Goal: Task Accomplishment & Management: Use online tool/utility

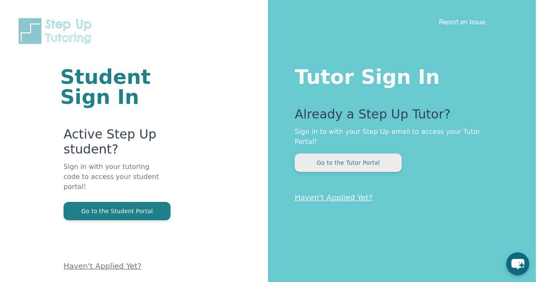
click at [354, 156] on button "Go to the Tutor Portal" at bounding box center [348, 163] width 107 height 18
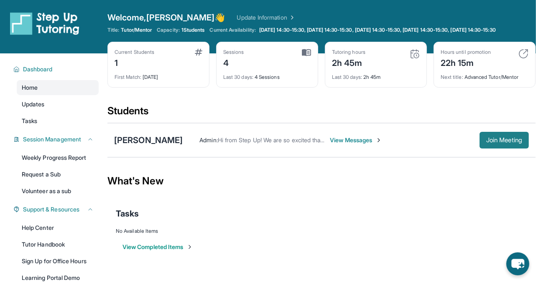
click at [496, 143] on span "Join Meeting" at bounding box center [504, 140] width 36 height 5
click at [155, 146] on div "[PERSON_NAME]" at bounding box center [148, 141] width 69 height 12
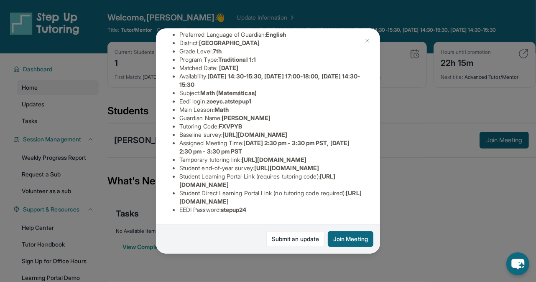
scroll to position [80, 0]
click at [365, 41] on img at bounding box center [367, 41] width 7 height 7
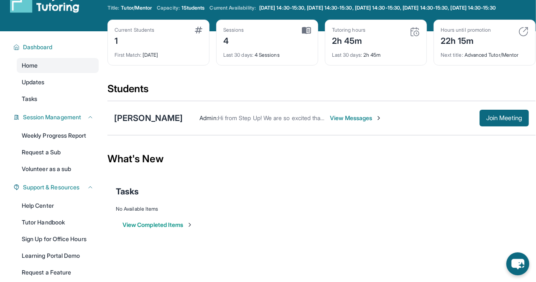
scroll to position [0, 0]
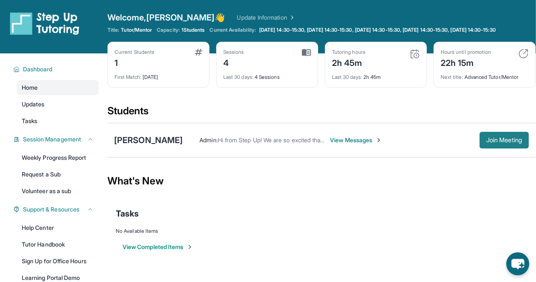
click at [498, 143] on span "Join Meeting" at bounding box center [504, 140] width 36 height 5
click at [158, 146] on div "[PERSON_NAME]" at bounding box center [148, 141] width 69 height 12
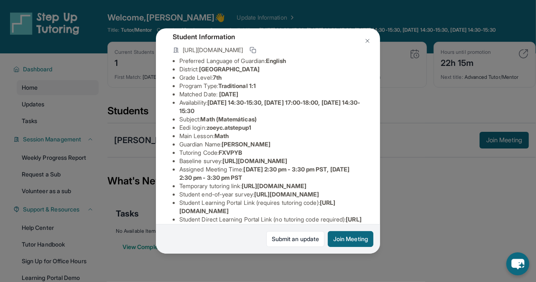
scroll to position [53, 0]
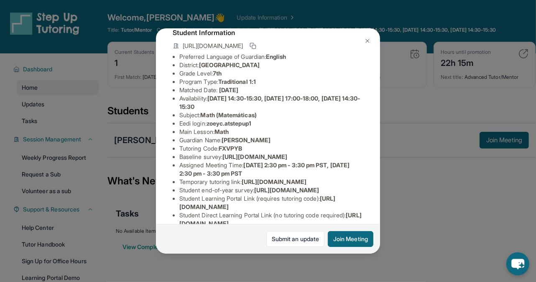
drag, startPoint x: 179, startPoint y: 163, endPoint x: 425, endPoint y: 219, distance: 251.6
click at [425, 219] on div "Zoey Chavez Guardian: Elvia Davila Student Information https://student-portal.s…" at bounding box center [268, 141] width 536 height 282
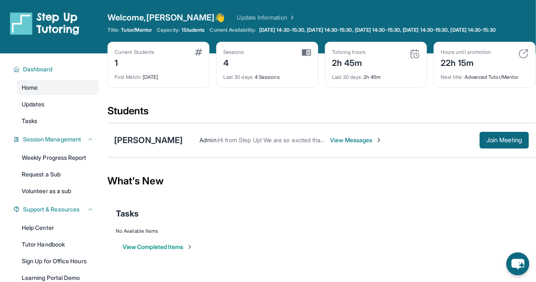
click at [425, 219] on div "Tasks" at bounding box center [321, 214] width 411 height 12
click at [147, 146] on div "[PERSON_NAME]" at bounding box center [148, 141] width 69 height 12
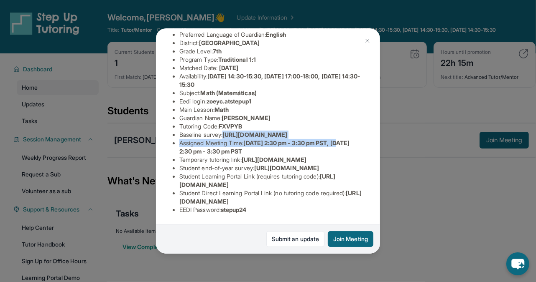
scroll to position [89, 293]
drag, startPoint x: 179, startPoint y: 130, endPoint x: 391, endPoint y: 152, distance: 213.4
click at [391, 152] on div "Zoey Chavez Guardian: Elvia Davila Student Information https://student-portal.s…" at bounding box center [268, 141] width 536 height 282
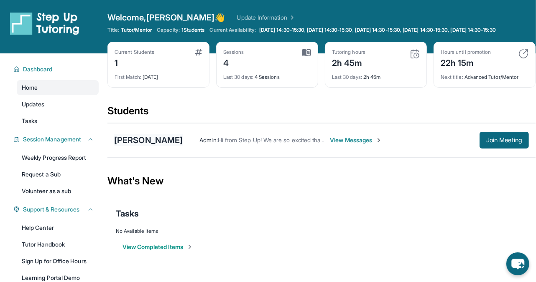
click at [143, 146] on div "[PERSON_NAME]" at bounding box center [148, 141] width 69 height 12
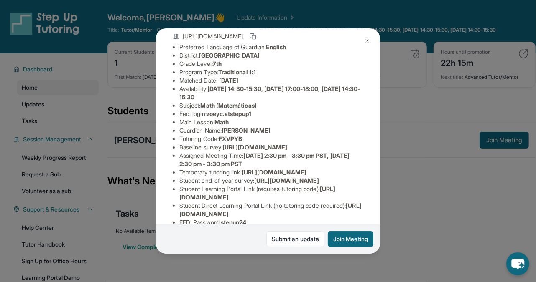
scroll to position [64, 1]
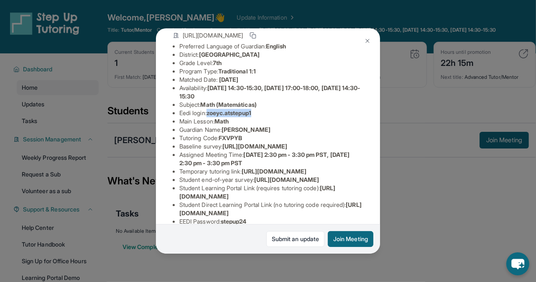
drag, startPoint x: 208, startPoint y: 114, endPoint x: 258, endPoint y: 110, distance: 50.3
click at [258, 111] on li "Eedi login : zoeyc.atstepup1" at bounding box center [271, 113] width 184 height 8
copy span "zoeyc.atstepup1"
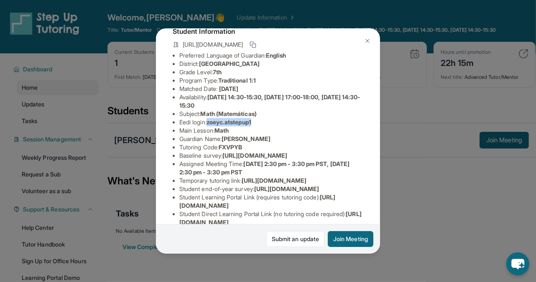
scroll to position [59, 1]
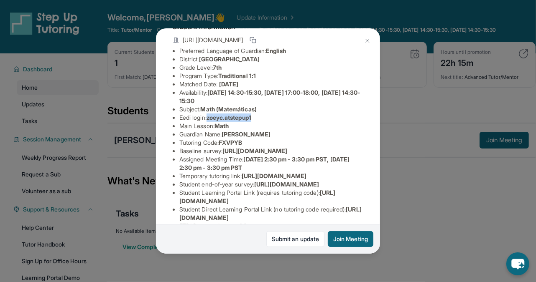
copy span "zoeyc.atstepup1"
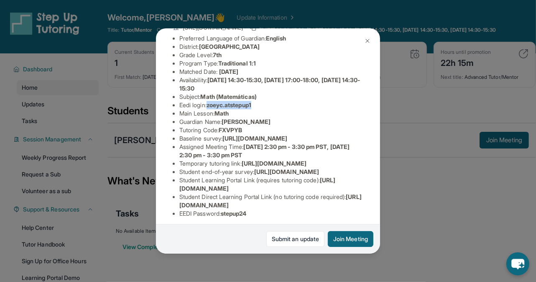
scroll to position [74, 1]
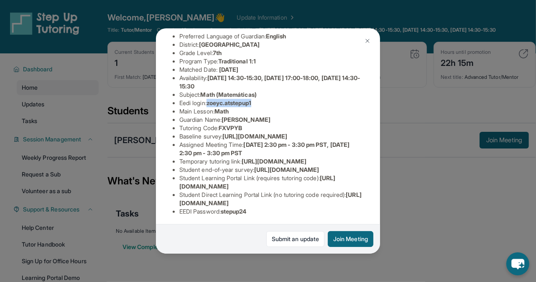
copy span "zoeyc.atstepup1"
click at [305, 129] on li "Tutoring Code : FXVPYB" at bounding box center [271, 128] width 184 height 8
drag, startPoint x: 180, startPoint y: 144, endPoint x: 381, endPoint y: 162, distance: 202.2
click at [381, 162] on div "Zoey Chavez Guardian: Elvia Davila Student Information https://student-portal.s…" at bounding box center [268, 141] width 536 height 282
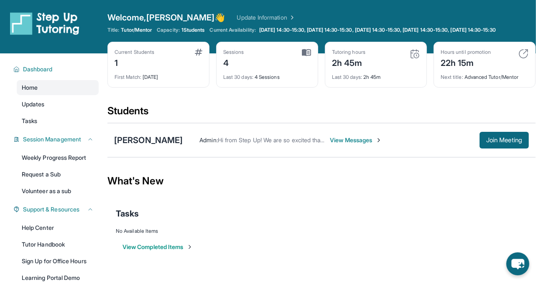
copy span "ttps://airtable.com/apprlfn8WjpjBUn2G/shrK0QR6AaNyG5psY?prefill_Type%20of%20For…"
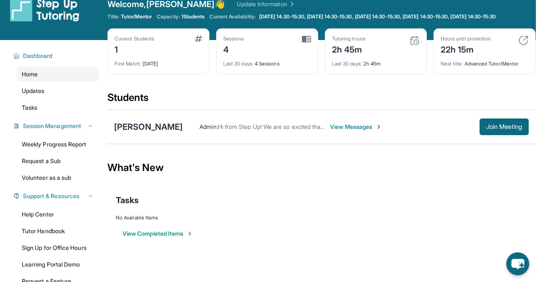
scroll to position [14, 0]
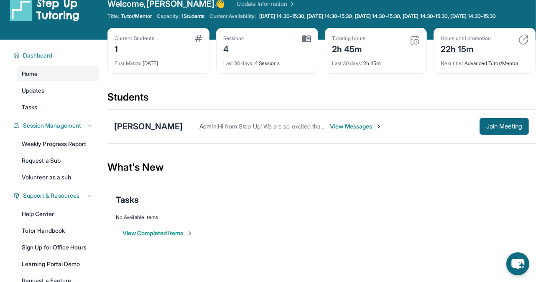
click at [162, 132] on div "[PERSON_NAME]" at bounding box center [148, 127] width 69 height 12
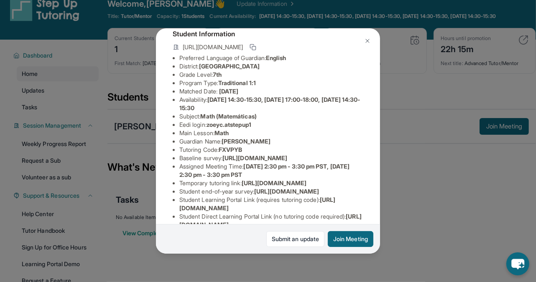
scroll to position [56, 0]
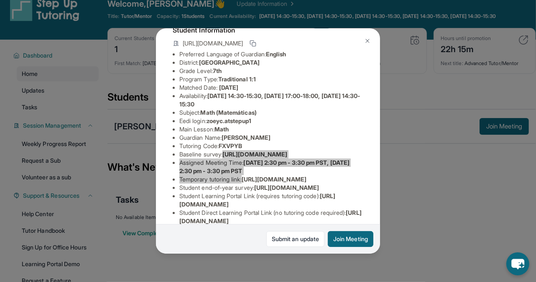
drag, startPoint x: 179, startPoint y: 159, endPoint x: 424, endPoint y: 205, distance: 248.8
click at [424, 205] on div "Zoey Chavez Guardian: Elvia Davila Student Information https://student-portal.s…" at bounding box center [268, 141] width 536 height 282
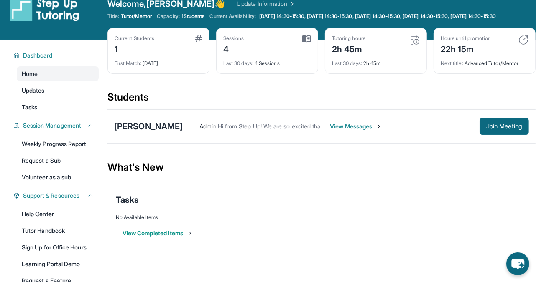
click at [424, 205] on div "Tasks" at bounding box center [321, 200] width 411 height 12
click at [145, 129] on div "[PERSON_NAME]" at bounding box center [148, 127] width 69 height 12
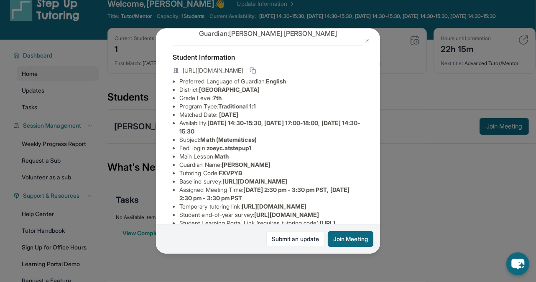
scroll to position [30, 0]
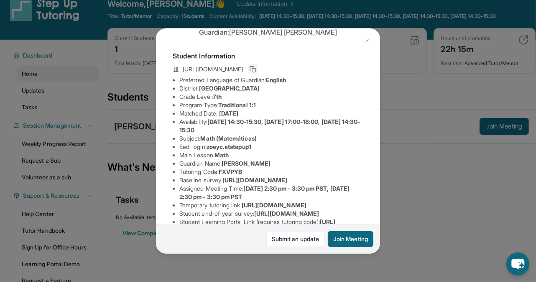
click at [256, 69] on rect at bounding box center [254, 71] width 4 height 4
click at [256, 69] on icon at bounding box center [252, 69] width 7 height 7
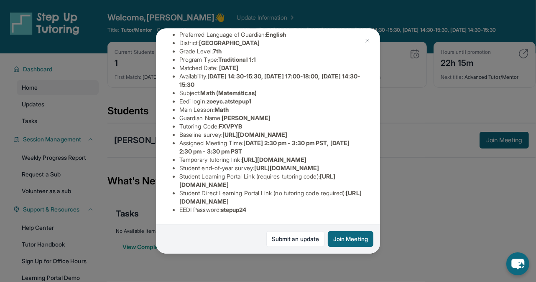
scroll to position [122, 0]
drag, startPoint x: 180, startPoint y: 146, endPoint x: 263, endPoint y: 148, distance: 82.8
click at [265, 156] on li "Temporary tutoring link : https://www.thelessonspace.com/space/fcdcbad0-98db-4c…" at bounding box center [271, 160] width 184 height 8
click at [360, 156] on li "Temporary tutoring link : https://www.thelessonspace.com/space/fcdcbad0-98db-4c…" at bounding box center [271, 160] width 184 height 8
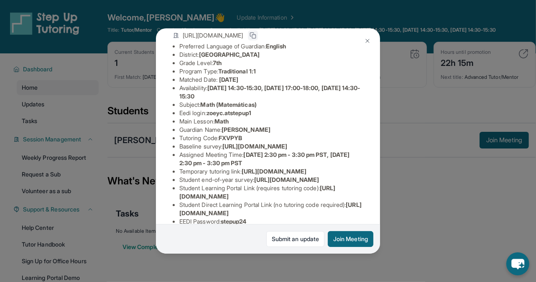
scroll to position [0, 0]
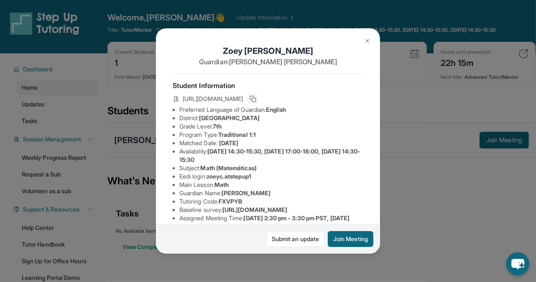
click at [371, 38] on button at bounding box center [367, 41] width 17 height 17
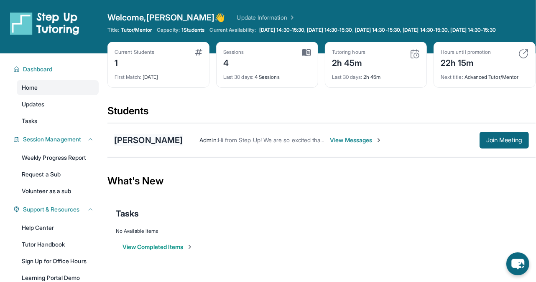
click at [139, 146] on div "[PERSON_NAME]" at bounding box center [148, 141] width 69 height 12
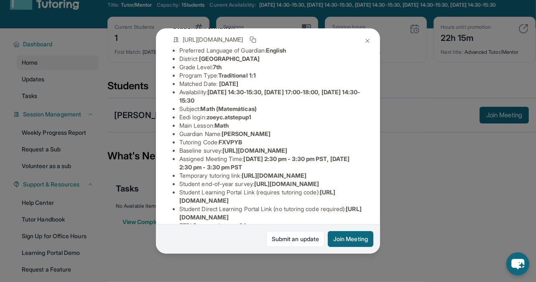
scroll to position [68, 0]
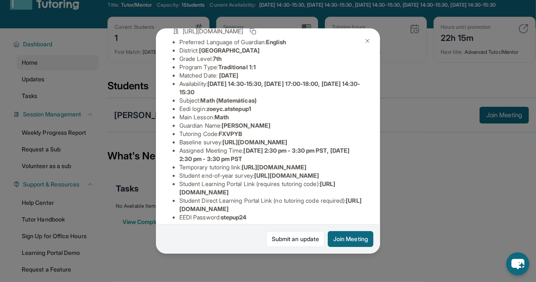
click at [368, 38] on img at bounding box center [367, 41] width 7 height 7
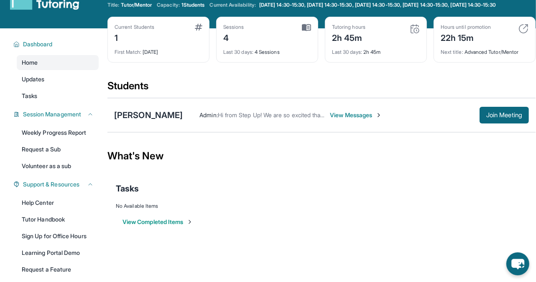
click at [350, 120] on span "View Messages" at bounding box center [356, 115] width 52 height 8
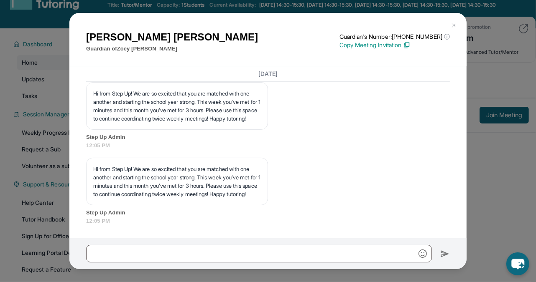
scroll to position [5308, 0]
click at [457, 26] on img at bounding box center [453, 25] width 7 height 7
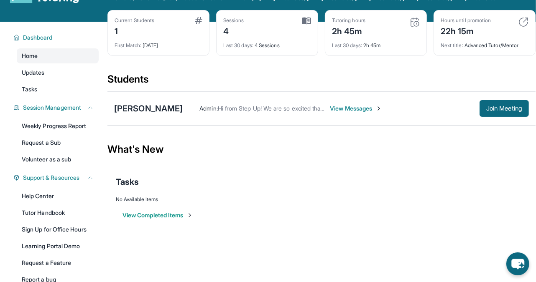
scroll to position [33, 0]
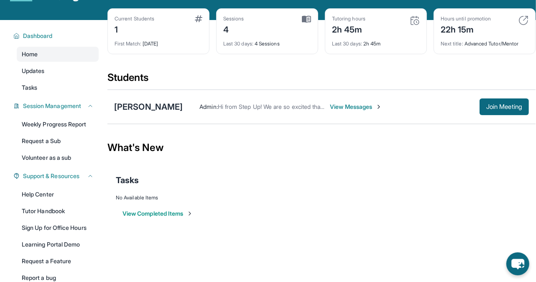
click at [333, 111] on span "View Messages" at bounding box center [356, 107] width 52 height 8
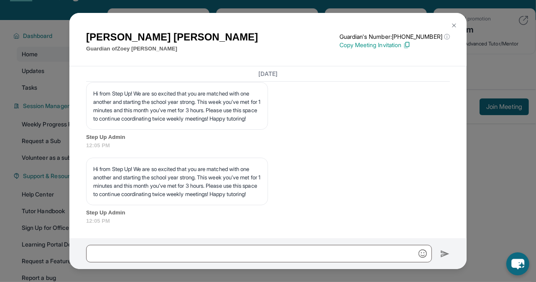
scroll to position [5308, 0]
click at [453, 26] on img at bounding box center [453, 25] width 7 height 7
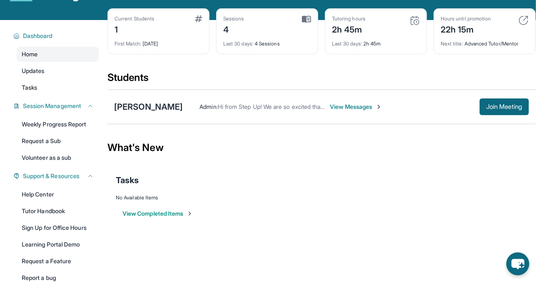
scroll to position [0, 0]
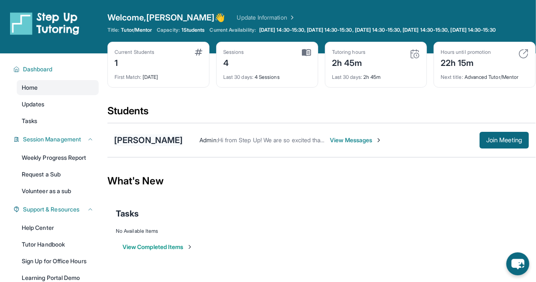
click at [160, 145] on div "[PERSON_NAME]" at bounding box center [148, 141] width 69 height 12
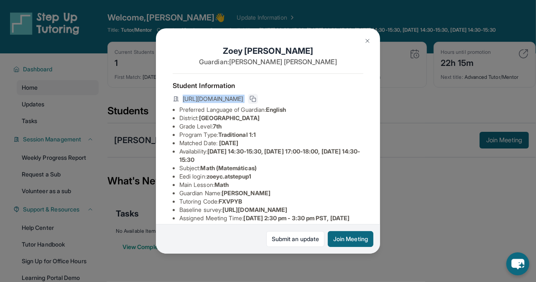
drag, startPoint x: 183, startPoint y: 98, endPoint x: 349, endPoint y: 97, distance: 166.3
click at [349, 97] on div "https://student-portal.stepuptutoring.org/student/FXVPYB" at bounding box center [268, 100] width 191 height 12
click at [256, 101] on icon at bounding box center [252, 99] width 7 height 7
click at [427, 209] on div "Zoey Chavez Guardian: Elvia Davila Student Information https://student-portal.s…" at bounding box center [268, 141] width 536 height 282
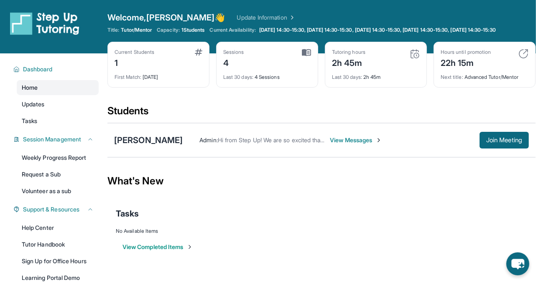
click at [38, 95] on link "Home" at bounding box center [58, 87] width 82 height 15
click at [285, 200] on div "What's New" at bounding box center [321, 181] width 428 height 37
click at [141, 146] on div "[PERSON_NAME]" at bounding box center [148, 141] width 69 height 12
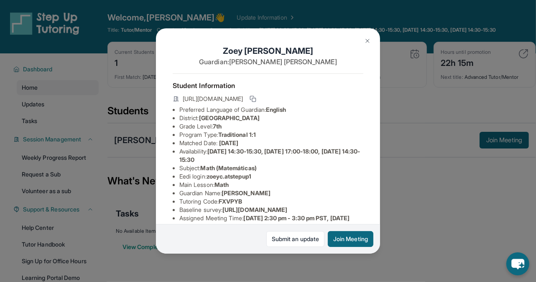
click at [305, 36] on div "Zoey Chavez Guardian: Elvia Davila Student Information https://student-portal.s…" at bounding box center [268, 141] width 224 height 226
click at [369, 41] on img at bounding box center [367, 41] width 7 height 7
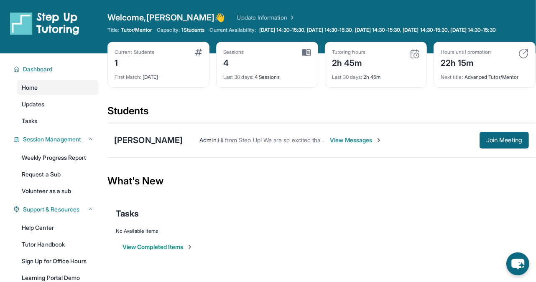
click at [303, 191] on div "What's New" at bounding box center [321, 181] width 428 height 37
click at [292, 173] on div "What's New" at bounding box center [321, 181] width 428 height 37
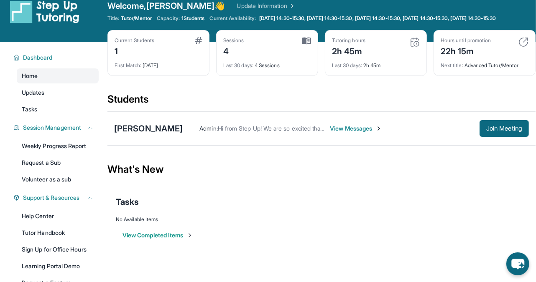
scroll to position [5, 0]
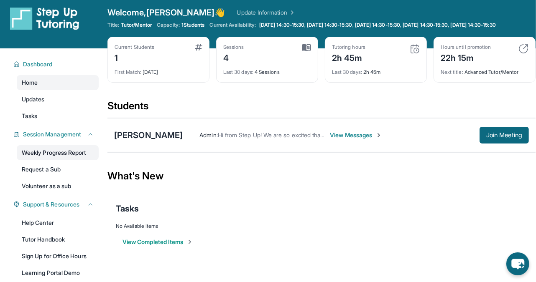
click at [69, 158] on link "Weekly Progress Report" at bounding box center [58, 152] width 82 height 15
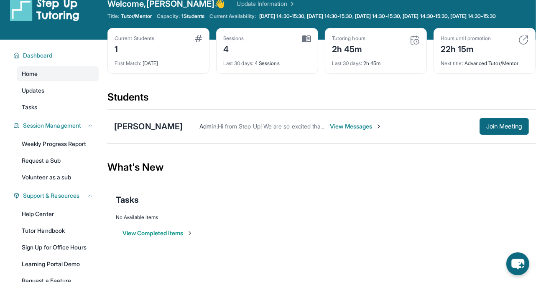
scroll to position [17, 0]
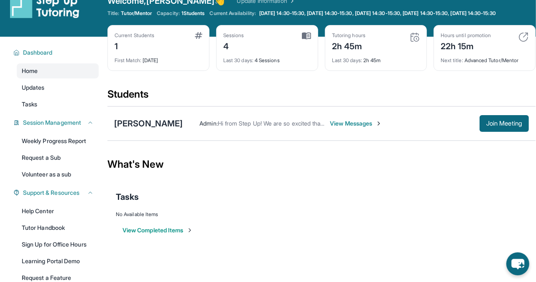
click at [333, 128] on span "View Messages" at bounding box center [356, 124] width 52 height 8
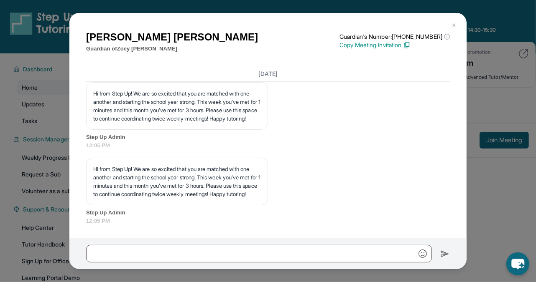
scroll to position [5268, 0]
click at [51, 129] on div "Elvia Davila Guardian of Zoey Chavez Guardian's Number: +12672142086 ⓘ This isn…" at bounding box center [268, 141] width 536 height 282
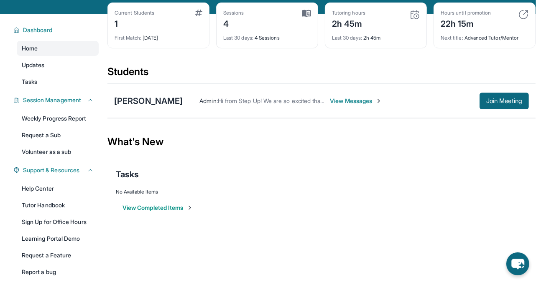
scroll to position [40, 0]
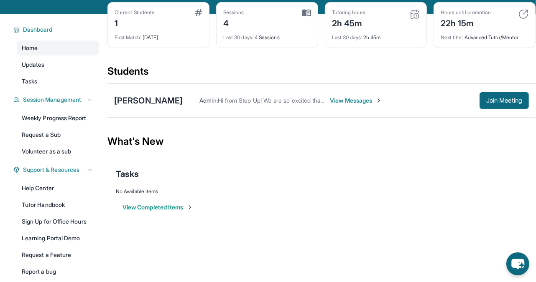
click at [154, 212] on button "View Completed Items" at bounding box center [157, 207] width 71 height 8
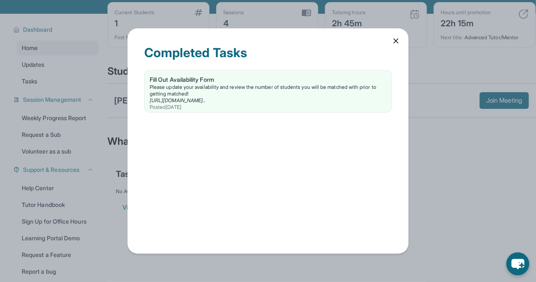
click at [397, 41] on icon at bounding box center [396, 41] width 8 height 8
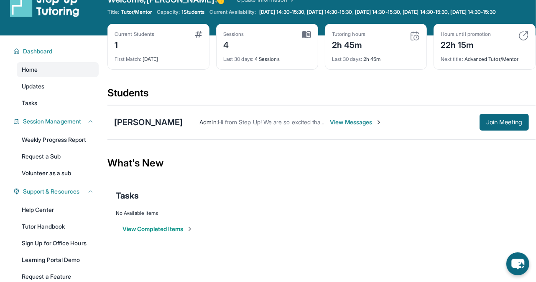
scroll to position [22, 0]
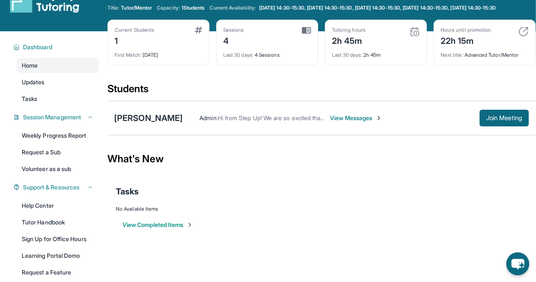
click at [191, 152] on div "What's New" at bounding box center [321, 159] width 428 height 37
click at [153, 124] on div "[PERSON_NAME]" at bounding box center [148, 118] width 69 height 12
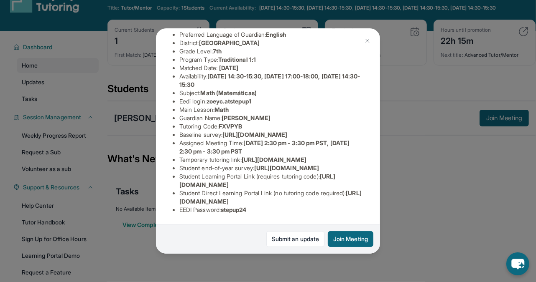
scroll to position [122, 0]
click at [355, 243] on button "Join Meeting" at bounding box center [351, 239] width 46 height 16
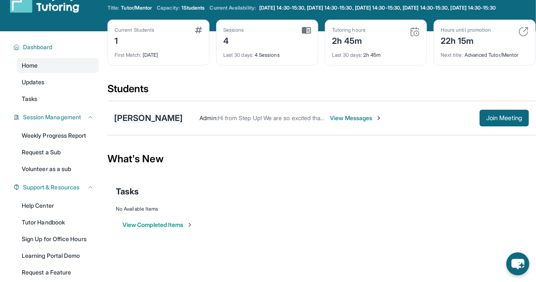
click at [140, 124] on div "[PERSON_NAME]" at bounding box center [148, 118] width 69 height 12
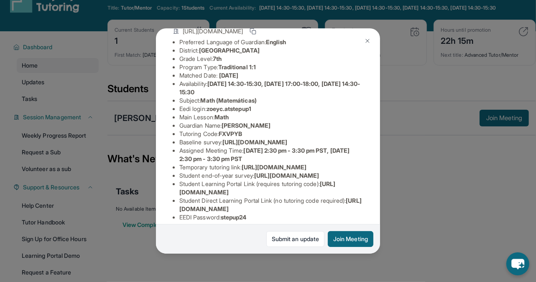
scroll to position [68, 293]
drag, startPoint x: 179, startPoint y: 150, endPoint x: 391, endPoint y: 161, distance: 211.8
click at [393, 165] on div "Zoey Chavez Guardian: Elvia Davila Student Information https://student-portal.s…" at bounding box center [268, 141] width 536 height 282
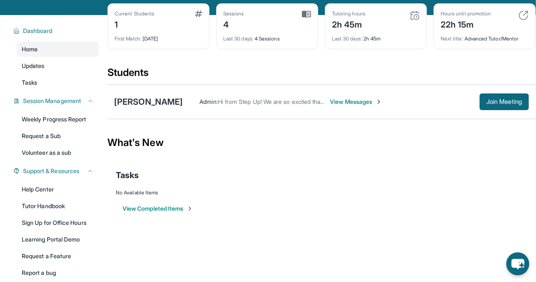
scroll to position [0, 0]
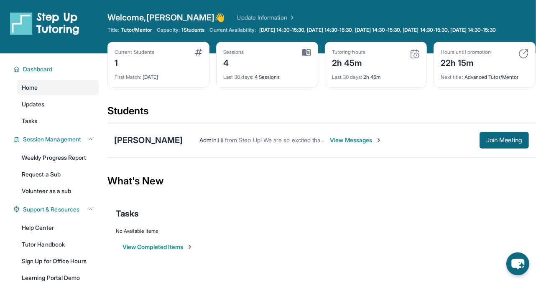
click at [157, 146] on div "[PERSON_NAME]" at bounding box center [148, 141] width 69 height 12
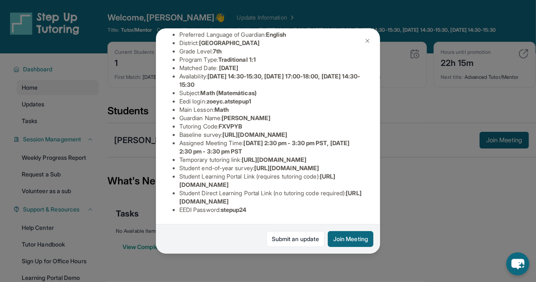
scroll to position [79, 287]
drag, startPoint x: 180, startPoint y: 139, endPoint x: 343, endPoint y: 155, distance: 164.6
click at [344, 156] on div "Zoey Chavez Guardian: Elvia Davila Student Information https://student-portal.s…" at bounding box center [268, 141] width 224 height 226
copy span "https://airtable.com/apprlfn8WjpjBUn2G/shrK0QR6AaNyG5psY?prefill_Type%20of%20Fo…"
click at [352, 242] on button "Join Meeting" at bounding box center [351, 239] width 46 height 16
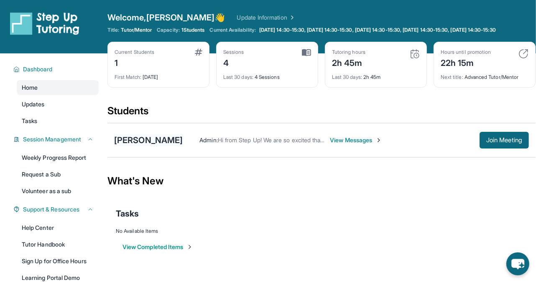
click at [158, 146] on div "[PERSON_NAME]" at bounding box center [148, 141] width 69 height 12
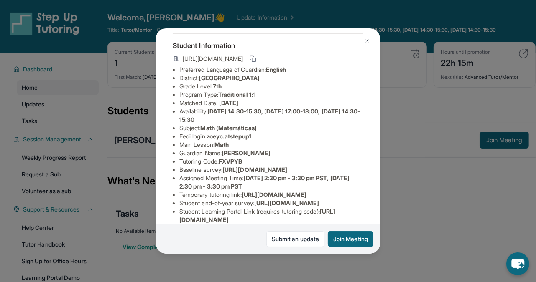
scroll to position [40, 293]
drag, startPoint x: 180, startPoint y: 177, endPoint x: 346, endPoint y: 192, distance: 167.4
click at [347, 194] on div "Zoey Chavez Guardian: Elvia Davila Student Information https://student-portal.s…" at bounding box center [268, 141] width 224 height 226
copy span "https://airtable.com/apprlfn8WjpjBUn2G/shrK0QR6AaNyG5psY?prefill_Type%20of%20Fo…"
click at [356, 238] on button "Join Meeting" at bounding box center [351, 239] width 46 height 16
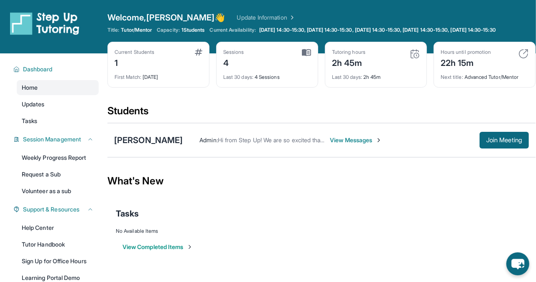
click at [229, 220] on div "Tasks" at bounding box center [321, 214] width 411 height 12
